Goal: Find specific page/section: Find specific page/section

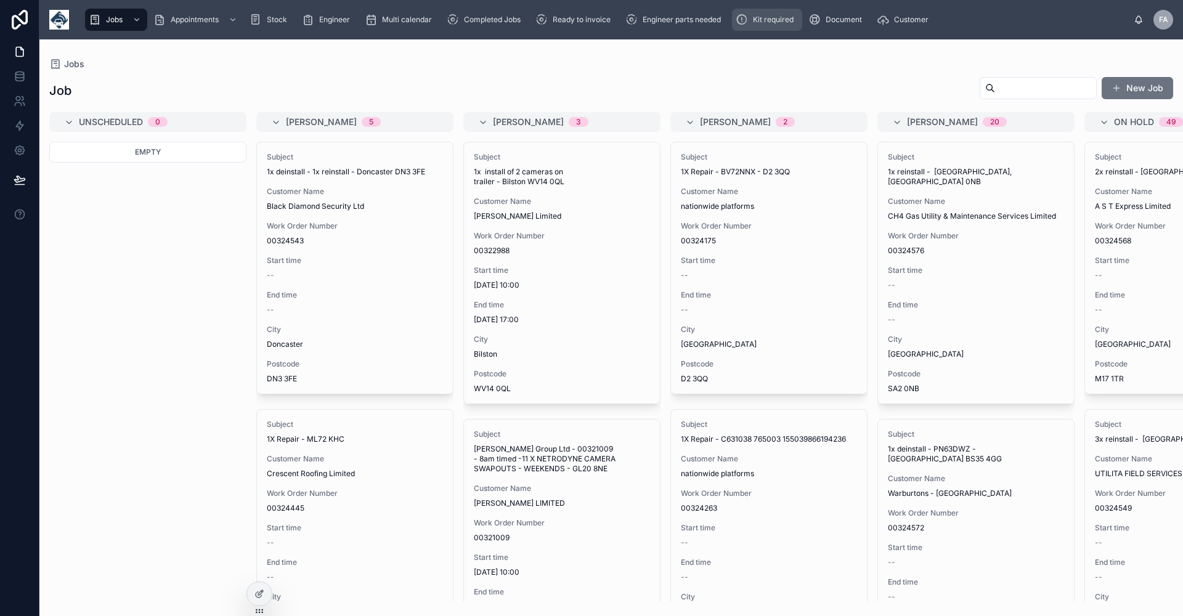
click at [771, 22] on span "Kit required" at bounding box center [773, 20] width 41 height 10
